Goal: Information Seeking & Learning: Learn about a topic

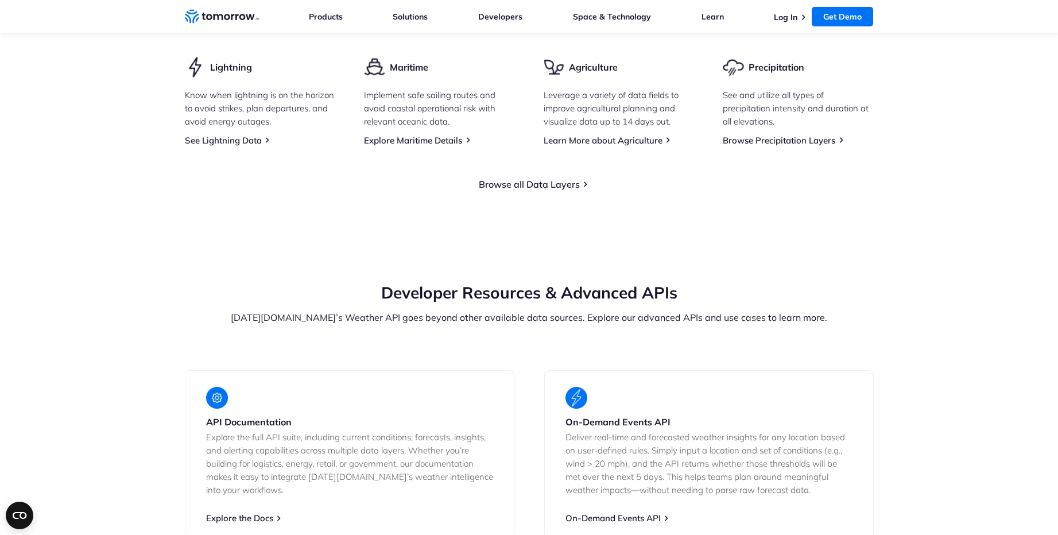
scroll to position [1792, 0]
click at [547, 189] on link "Browse all Data Layers" at bounding box center [529, 182] width 101 height 11
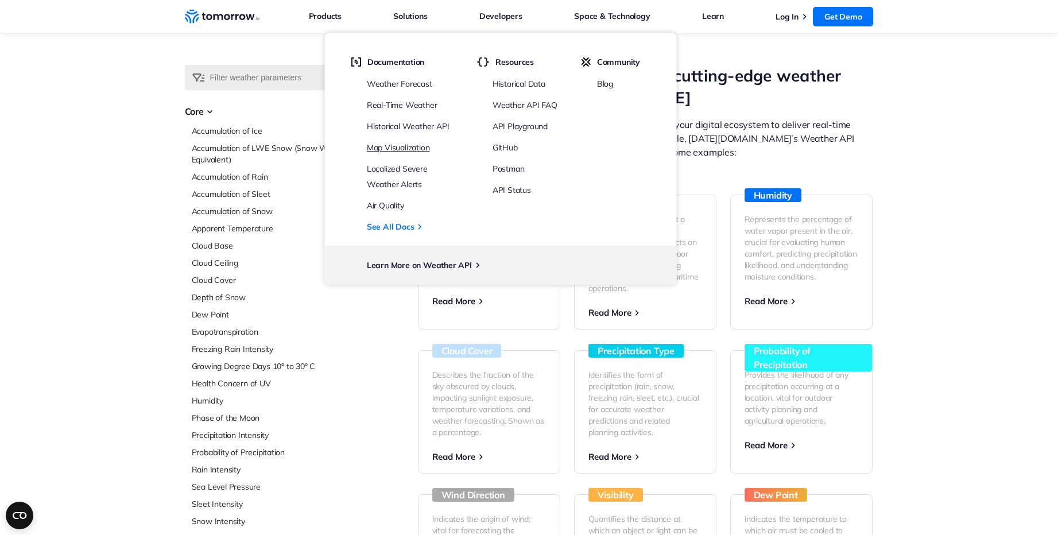
click at [403, 145] on link "Map Visualization" at bounding box center [398, 147] width 63 height 10
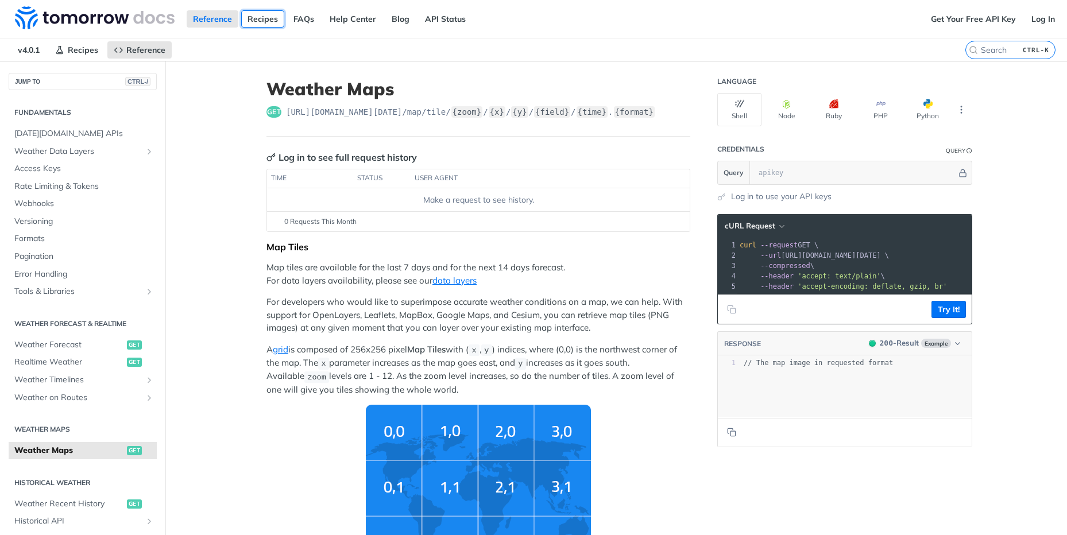
click at [259, 14] on link "Recipes" at bounding box center [262, 18] width 43 height 17
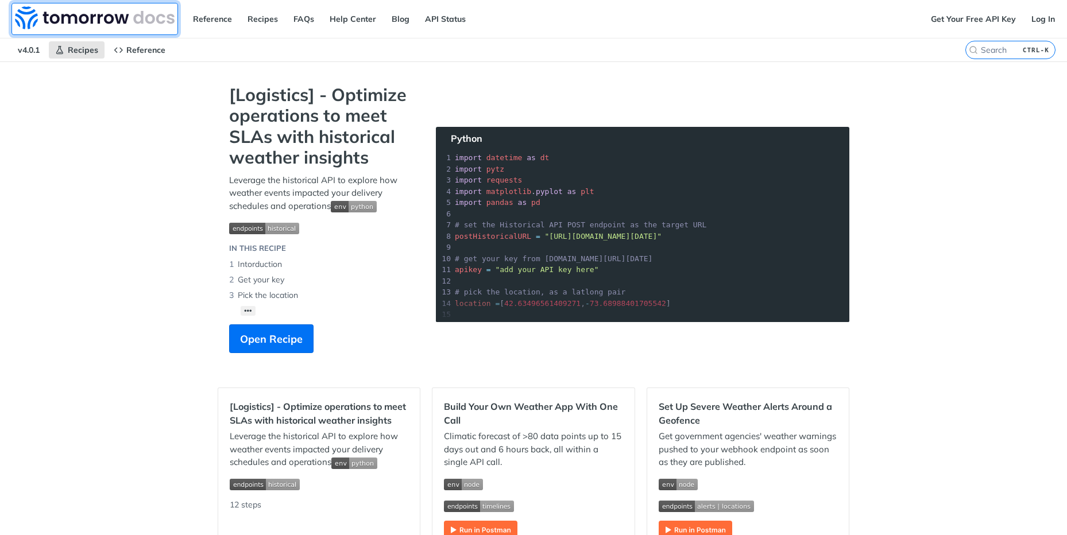
click at [85, 16] on img at bounding box center [95, 17] width 160 height 23
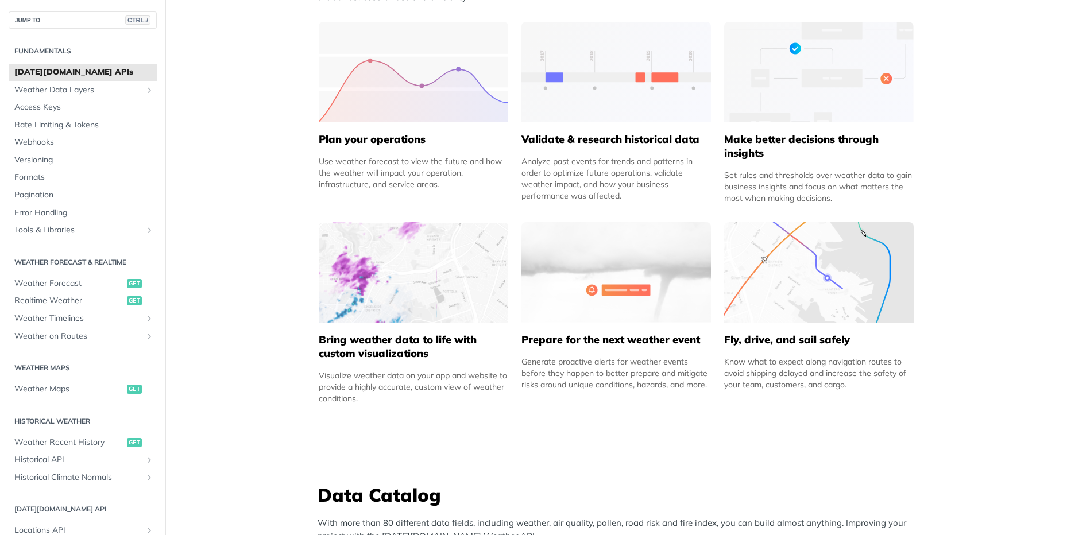
scroll to position [551, 0]
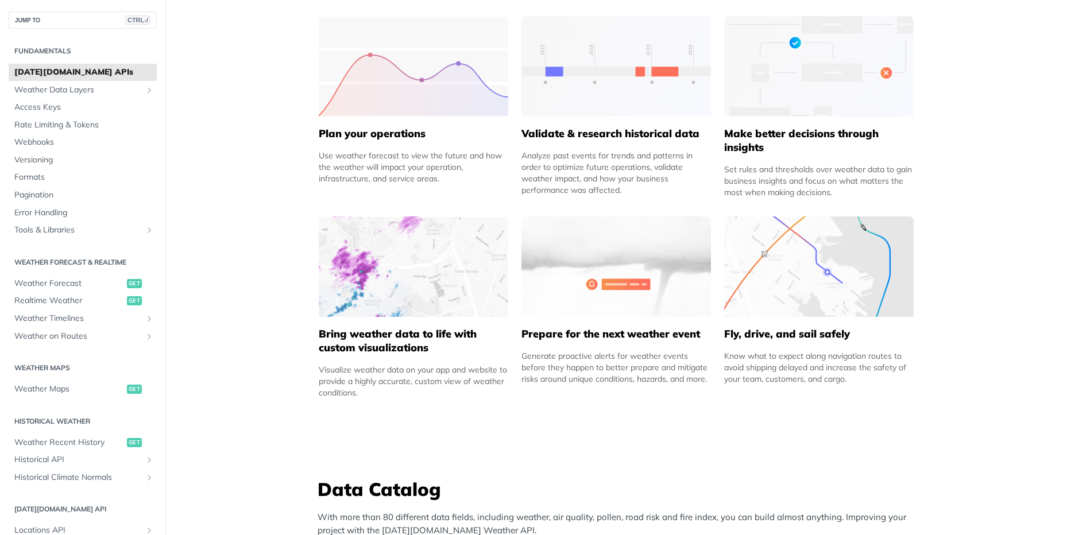
click at [381, 277] on img at bounding box center [413, 266] width 189 height 100
click at [378, 338] on h5 "Bring weather data to life with custom visualizations" at bounding box center [413, 341] width 189 height 28
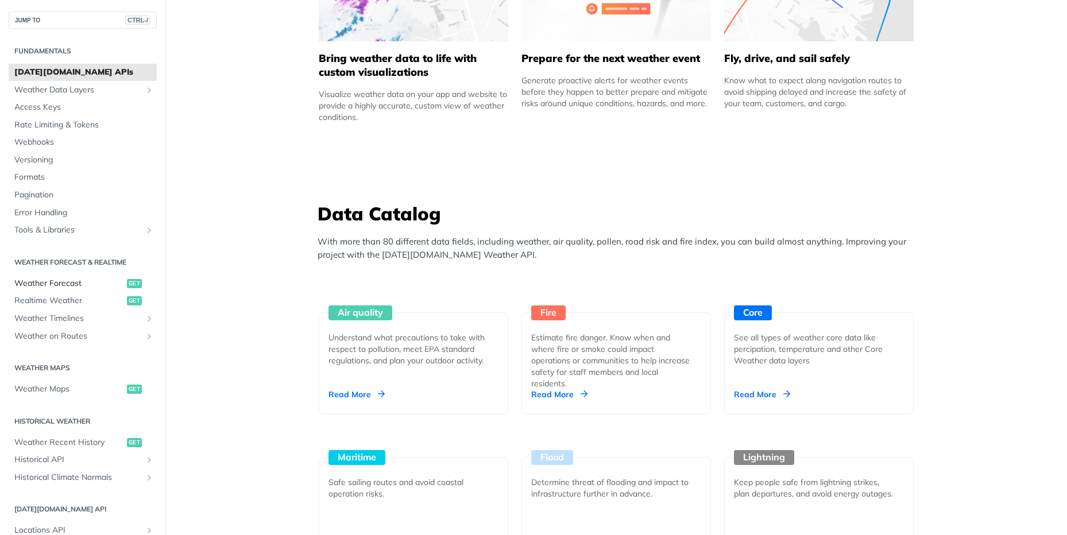
click at [72, 281] on span "Weather Forecast" at bounding box center [69, 283] width 110 height 11
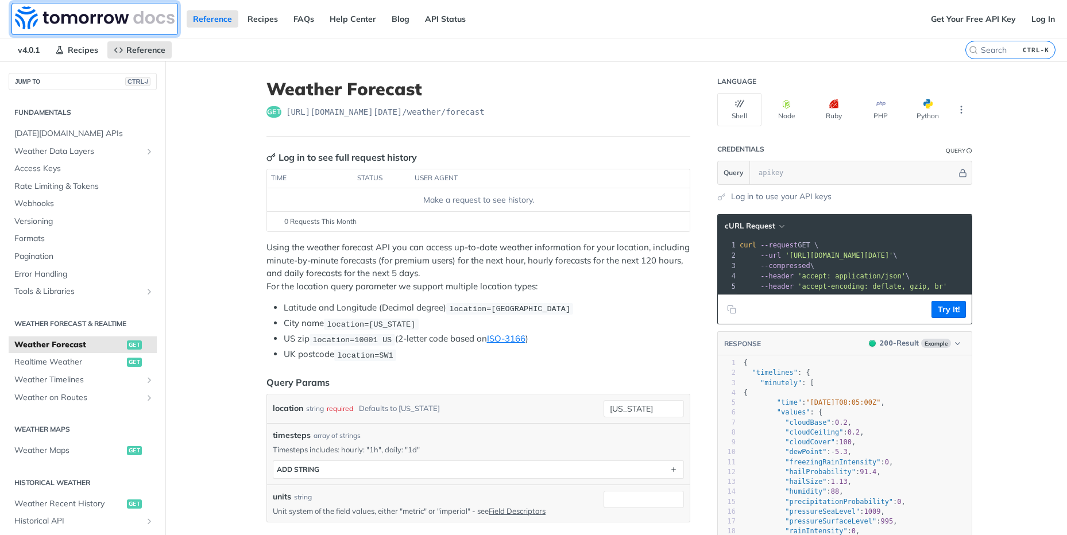
click at [33, 12] on img at bounding box center [95, 17] width 160 height 23
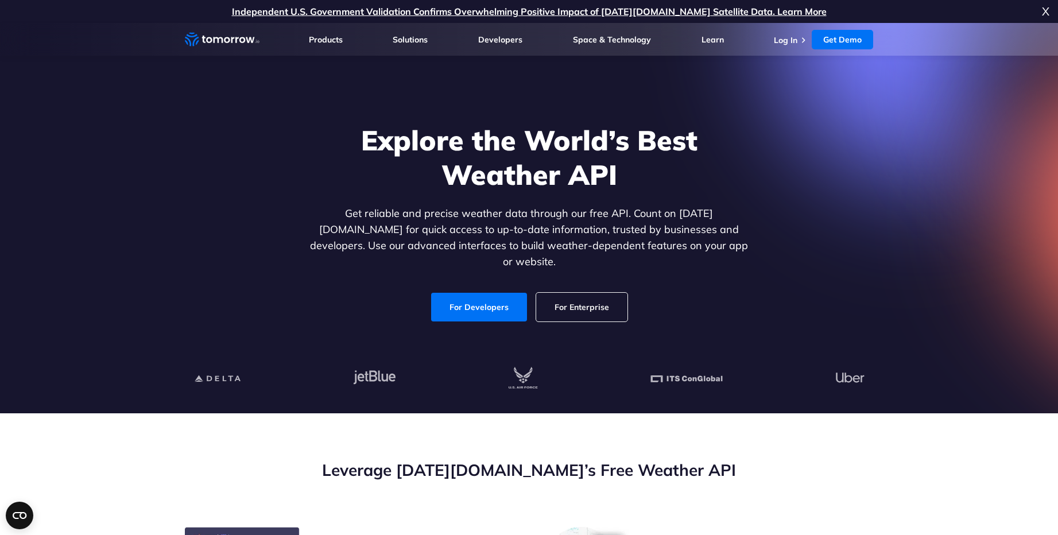
click at [598, 296] on link "For Enterprise" at bounding box center [581, 307] width 91 height 29
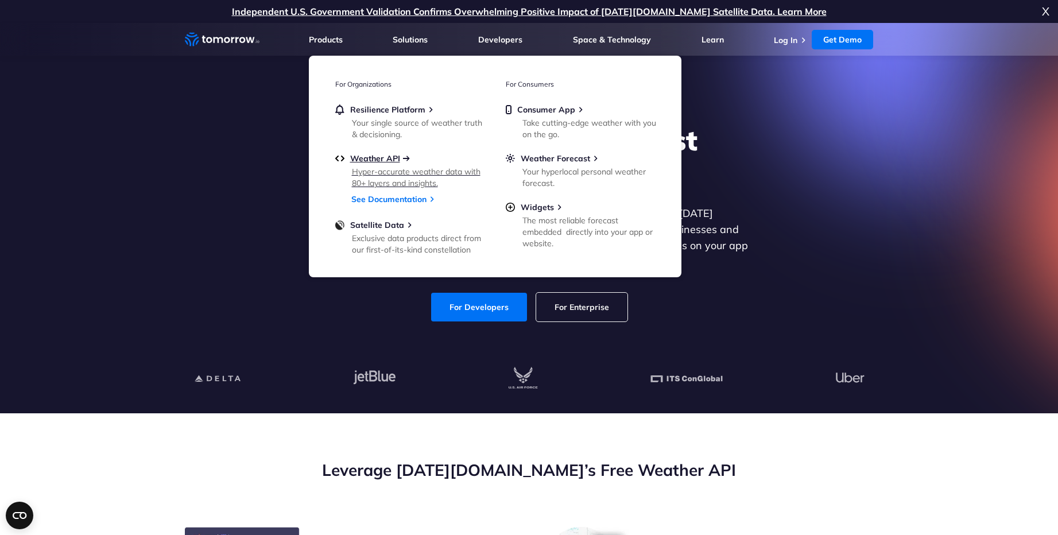
click at [357, 157] on span "Weather API" at bounding box center [375, 158] width 50 height 10
